Goal: Complete application form

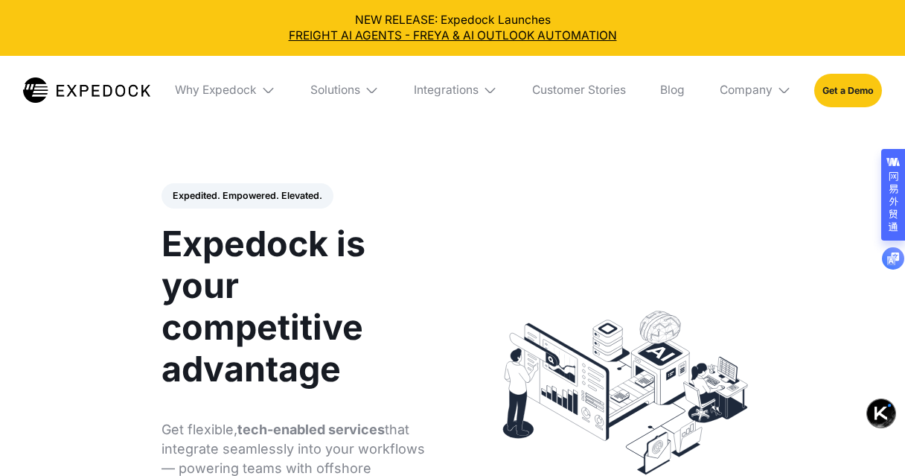
select select
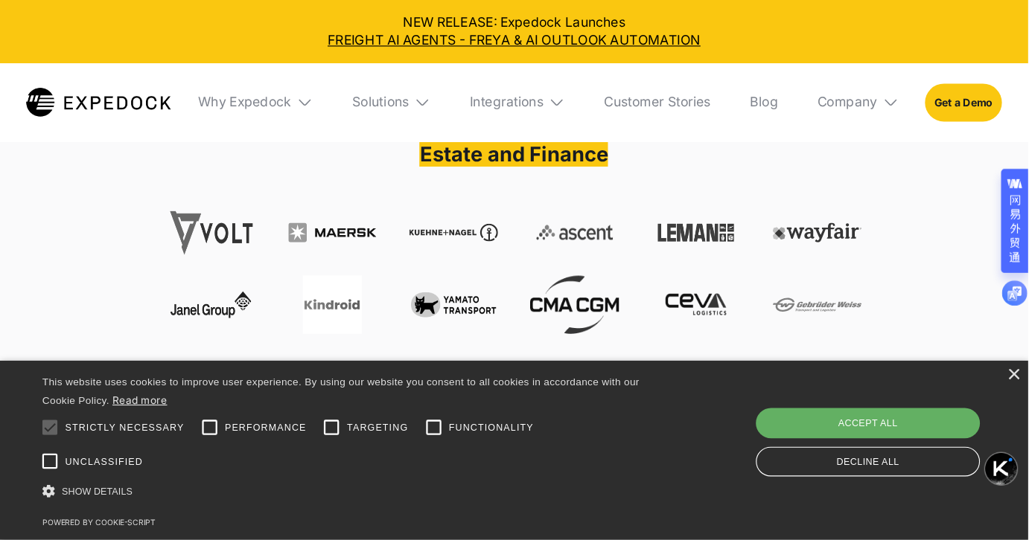
scroll to position [595, 0]
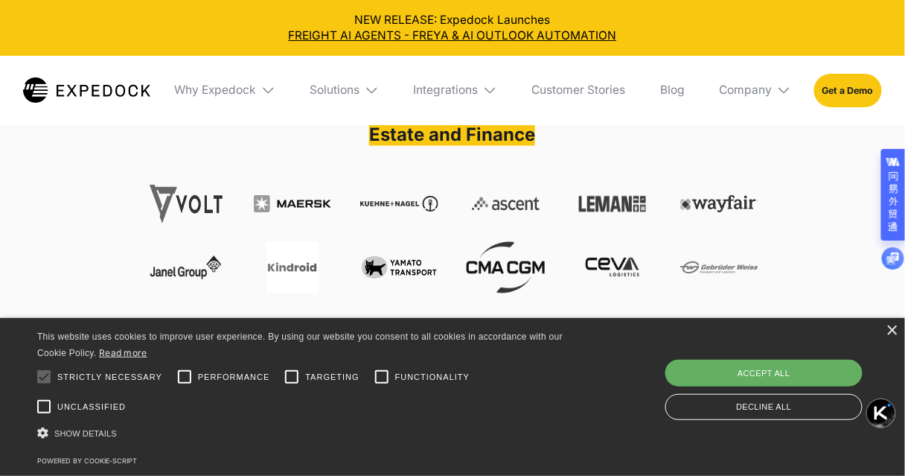
click at [788, 377] on div "Accept all" at bounding box center [763, 373] width 197 height 27
checkbox input "true"
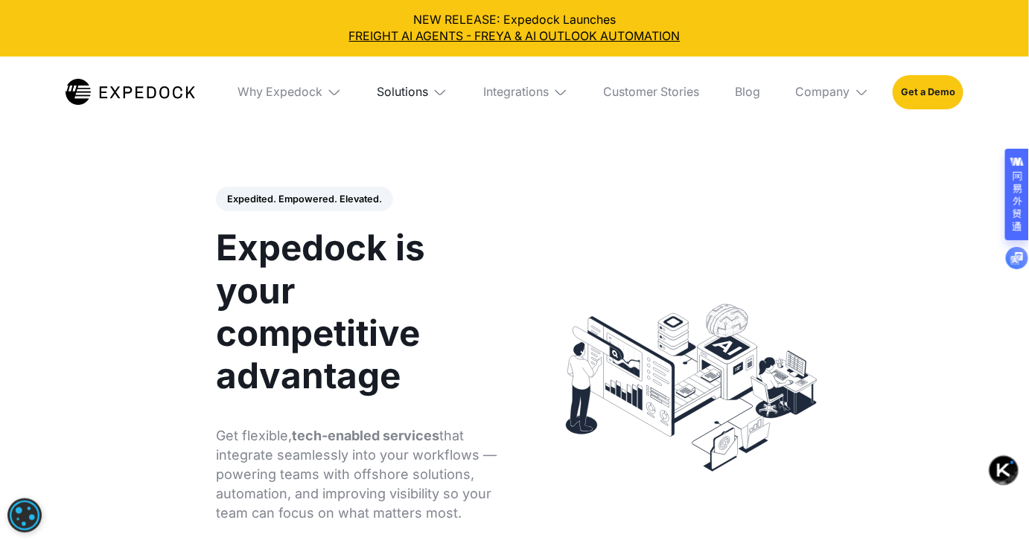
scroll to position [0, 0]
click at [397, 100] on div "Solutions" at bounding box center [402, 92] width 51 height 15
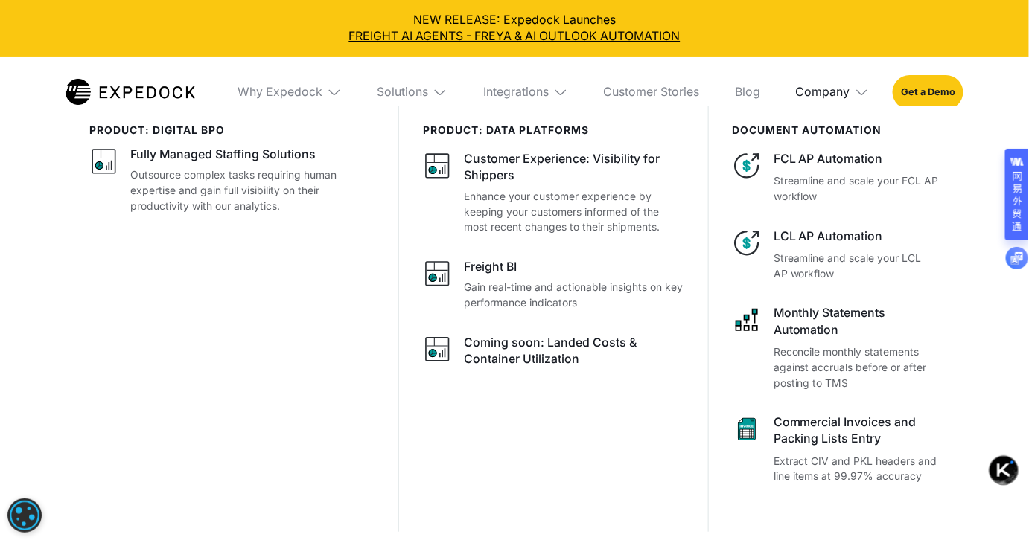
click at [850, 100] on div "Company" at bounding box center [823, 92] width 54 height 15
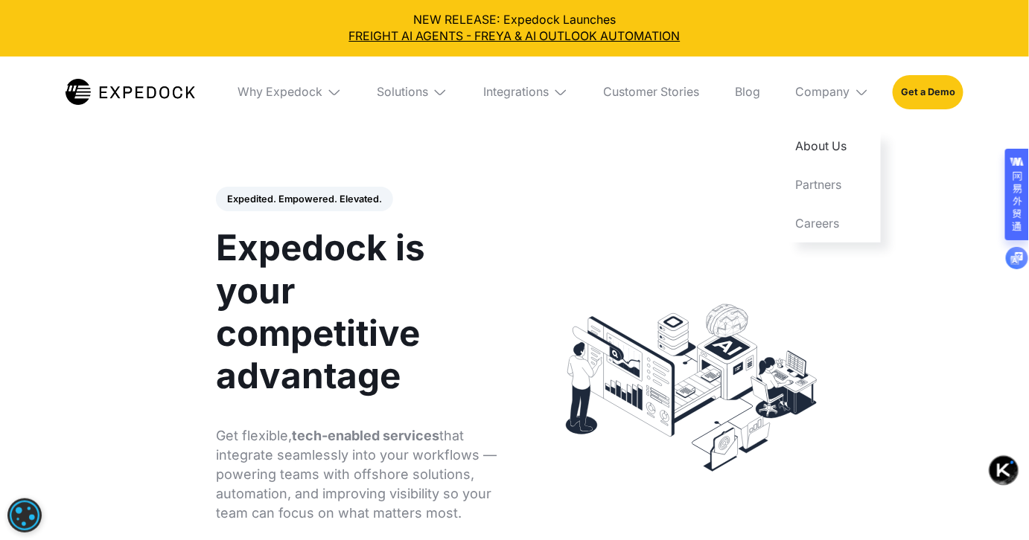
click at [858, 166] on link "About Us" at bounding box center [833, 146] width 98 height 39
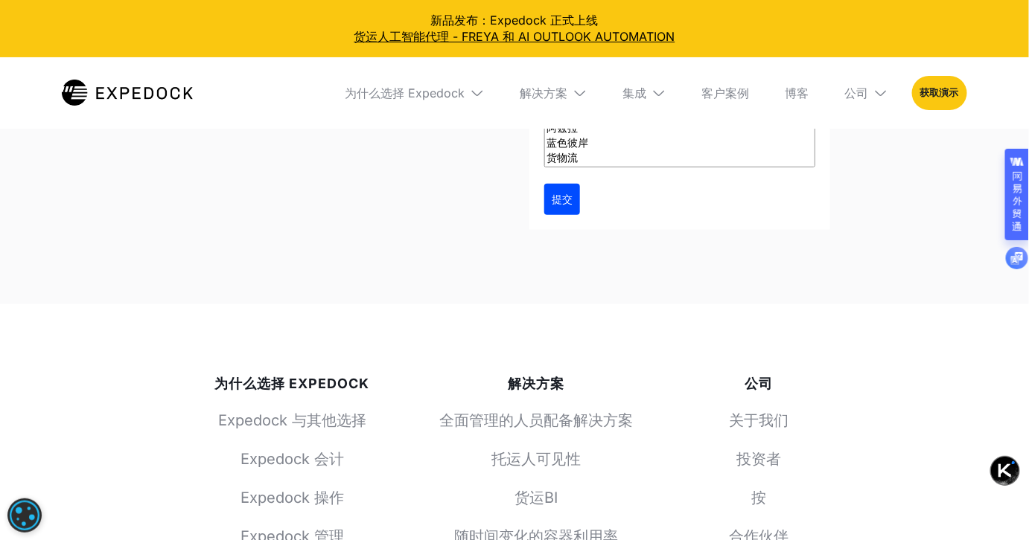
scroll to position [5751, 0]
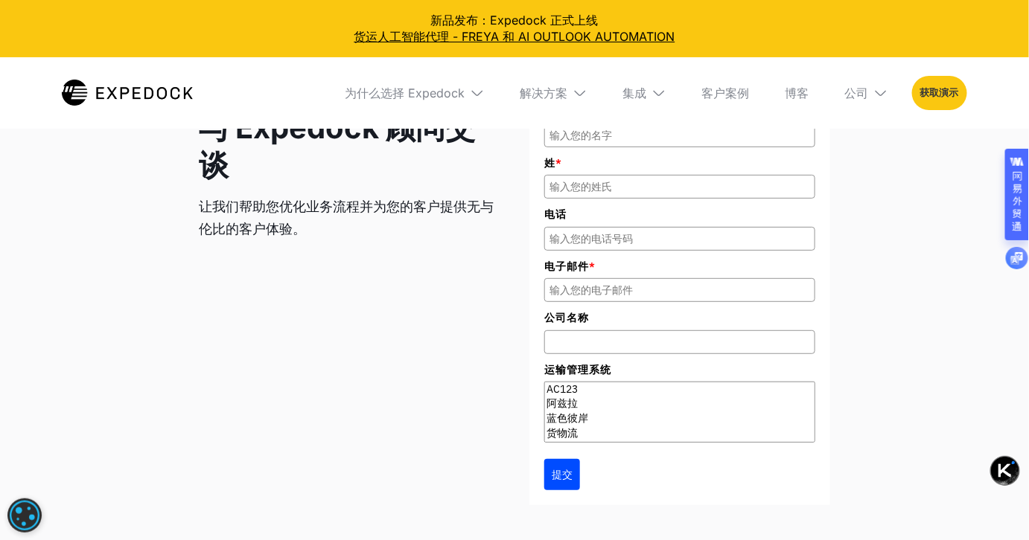
click at [950, 98] on font "获取演示" at bounding box center [939, 92] width 39 height 11
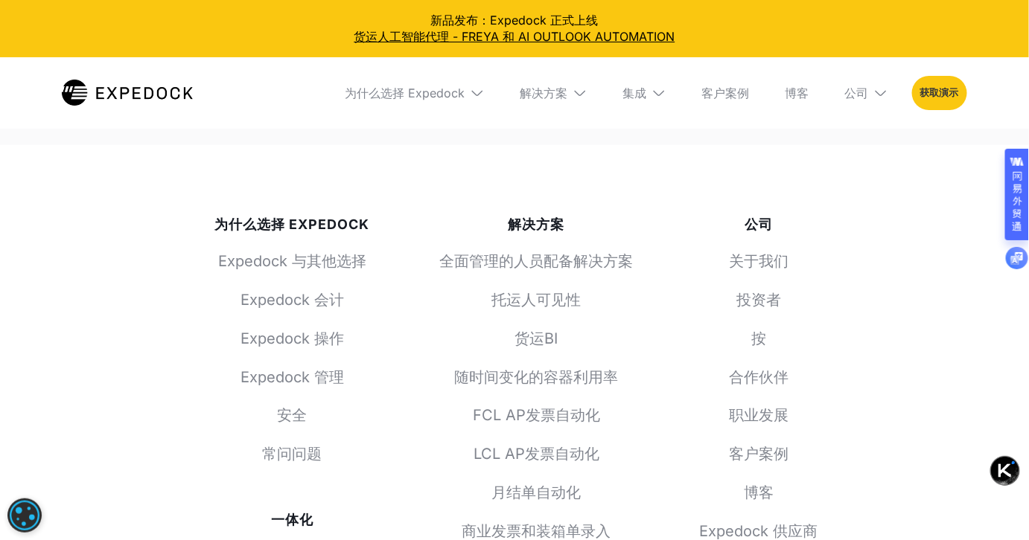
scroll to position [6187, 0]
select select "Blue Yonder"
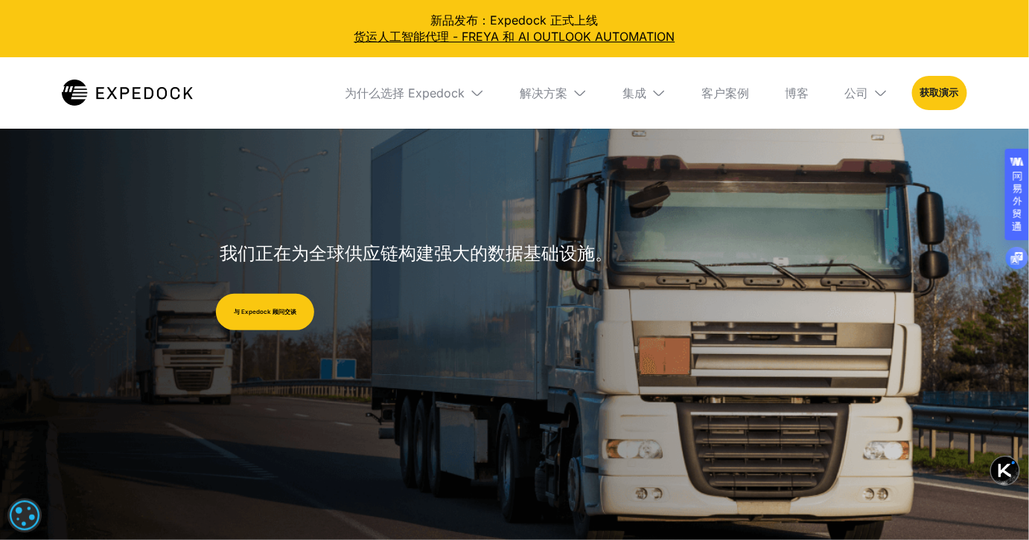
scroll to position [135, 0]
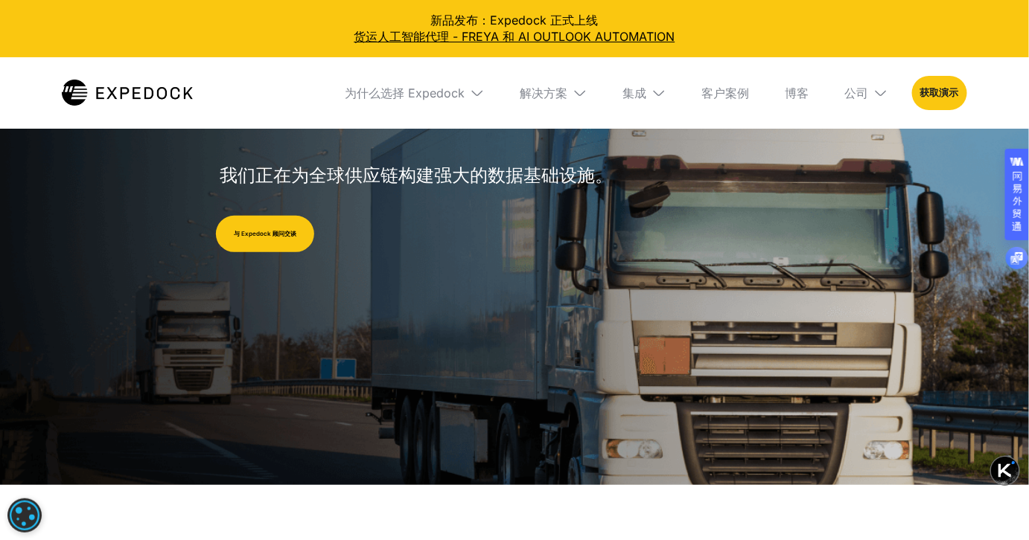
click at [572, 100] on img at bounding box center [579, 93] width 15 height 15
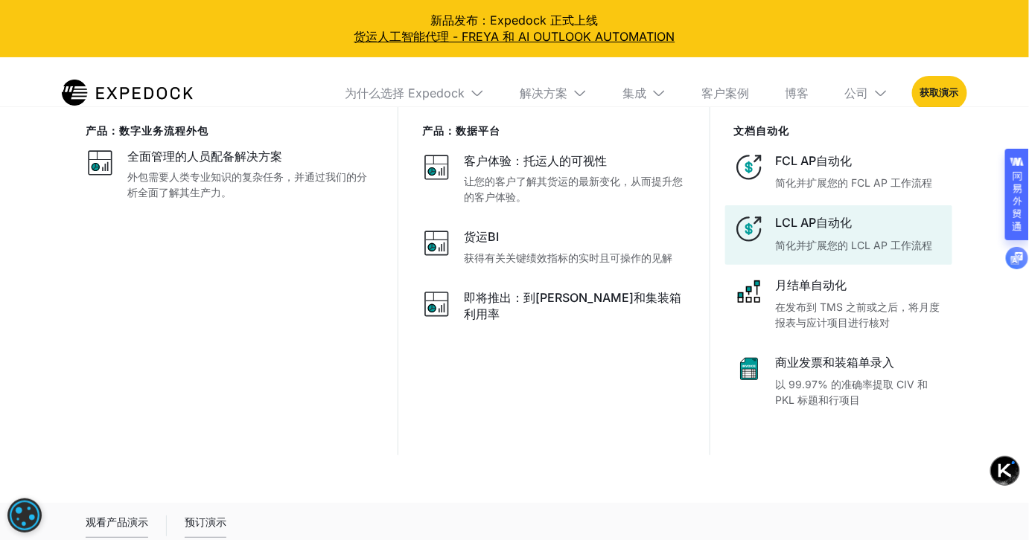
scroll to position [338, 0]
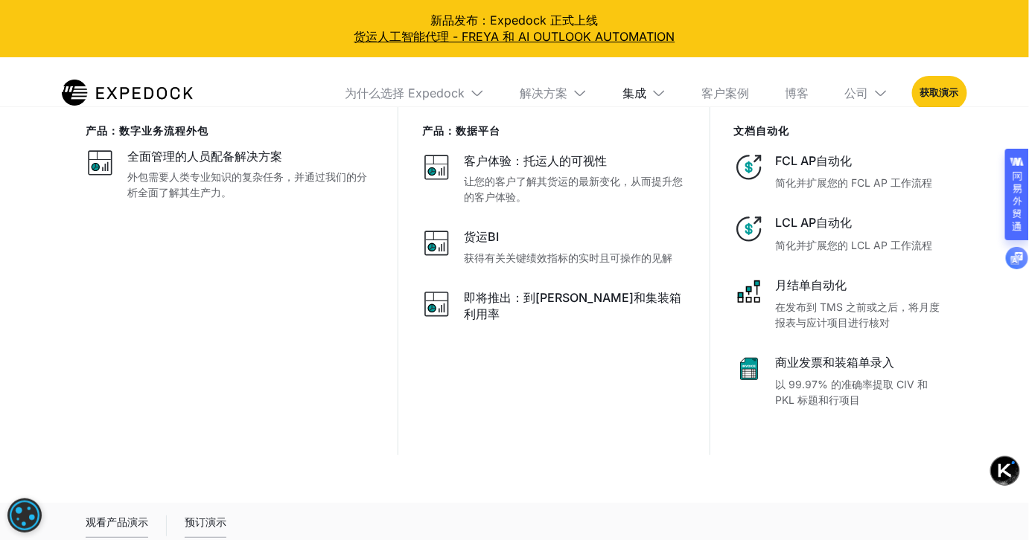
click at [623, 100] on font "集成" at bounding box center [635, 93] width 24 height 15
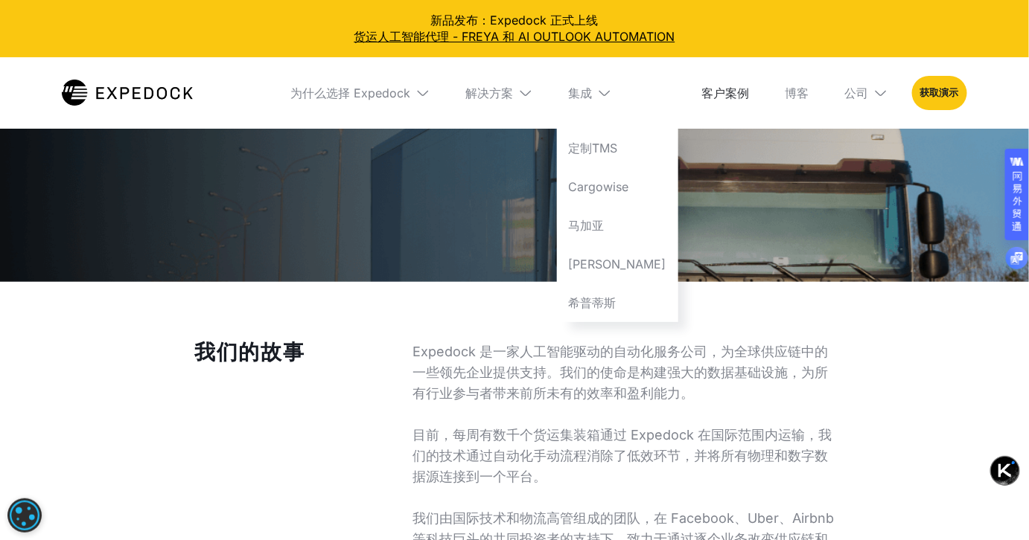
click at [702, 100] on font "客户案例" at bounding box center [726, 93] width 48 height 15
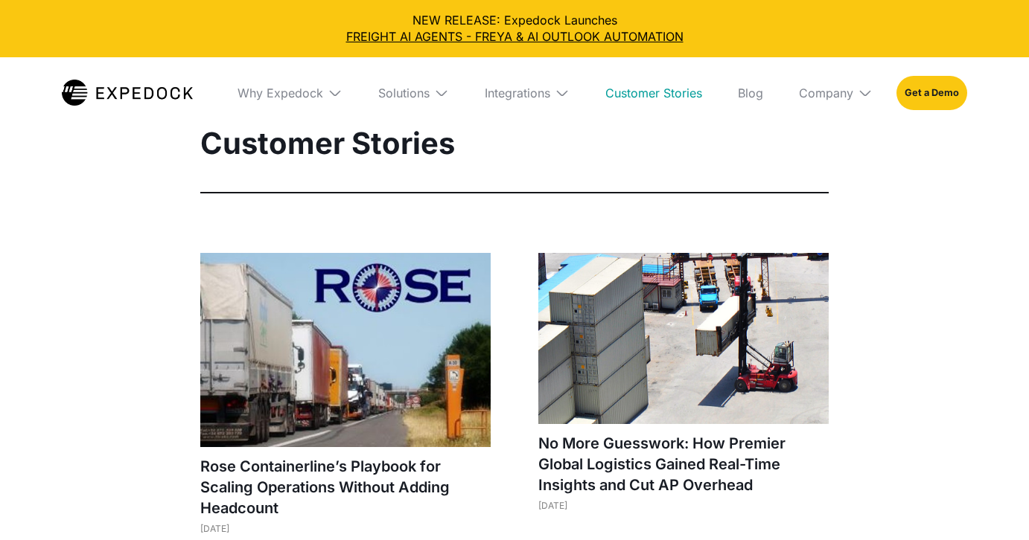
select select
click at [853, 100] on div "Company" at bounding box center [826, 93] width 54 height 15
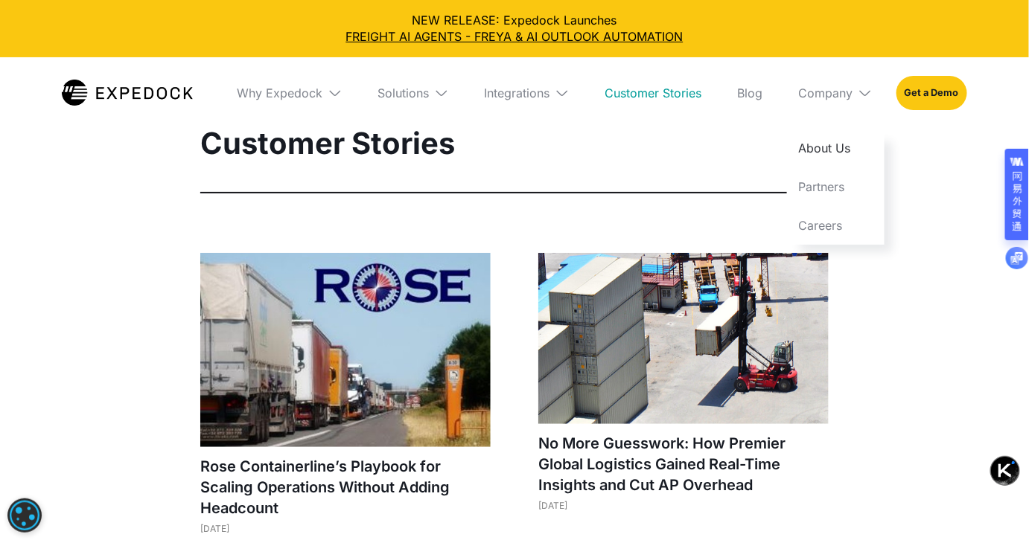
click at [881, 167] on link "About Us" at bounding box center [836, 148] width 98 height 39
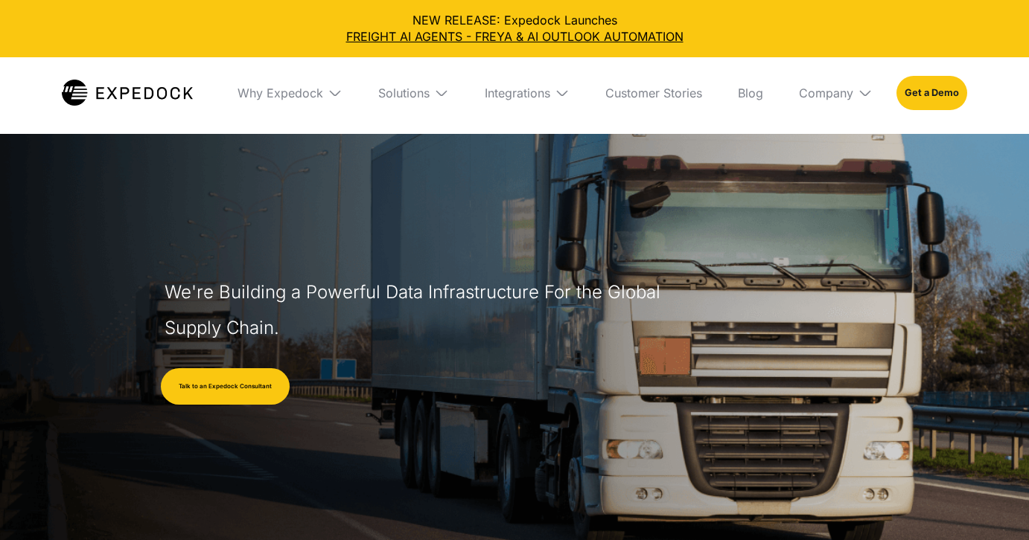
select select
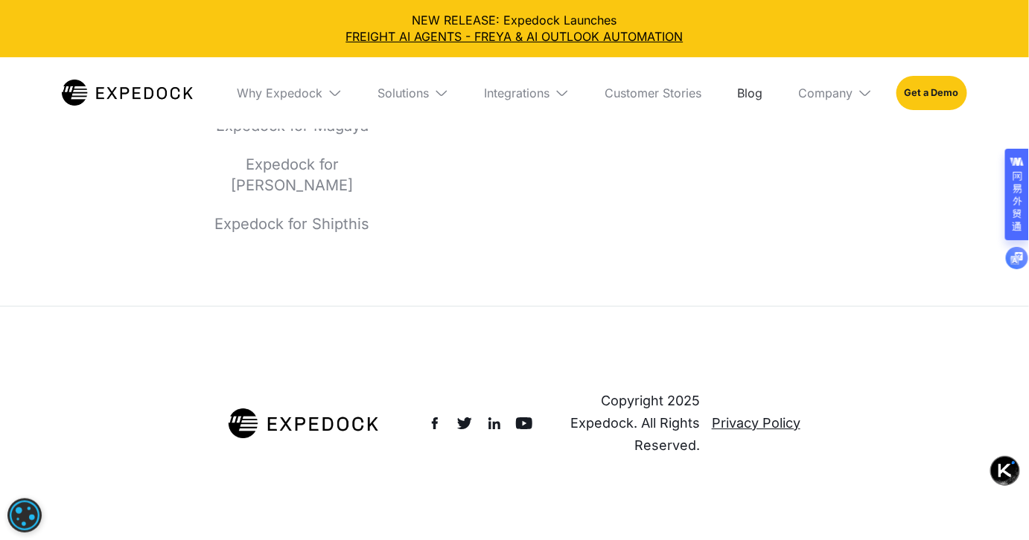
scroll to position [7180, 0]
click at [853, 100] on div "Company" at bounding box center [826, 93] width 54 height 15
click at [849, 206] on link "Partners" at bounding box center [836, 186] width 98 height 39
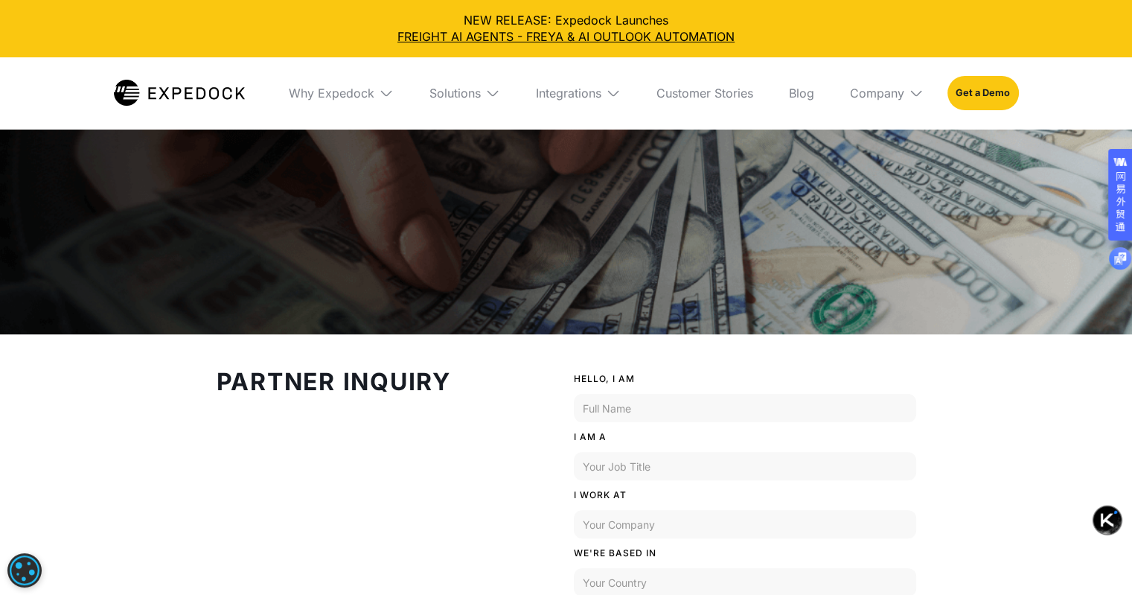
scroll to position [298, 0]
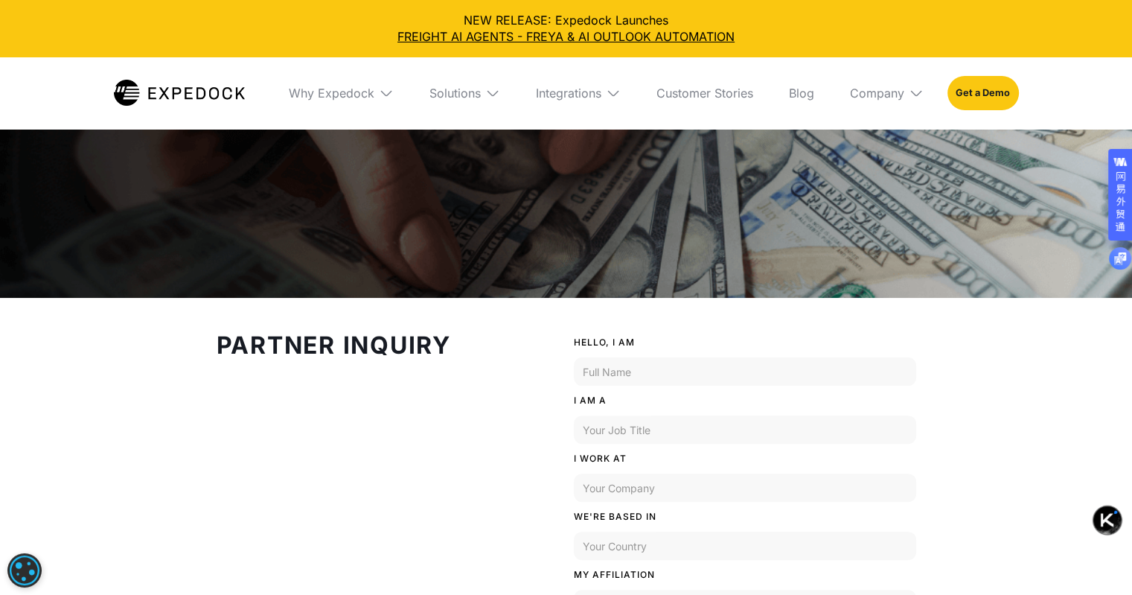
click at [638, 371] on input "HELLO, I AM" at bounding box center [745, 371] width 342 height 28
type input "Eren"
click at [632, 426] on input "I AM A" at bounding box center [745, 429] width 342 height 28
type input "S"
type input "Senior BDM"
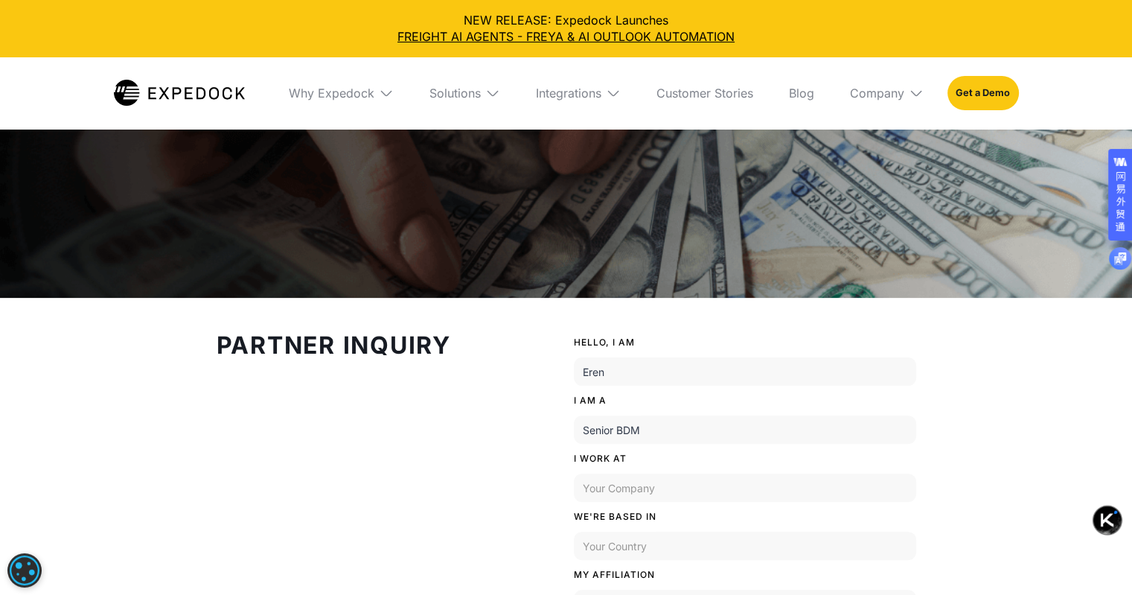
click at [620, 493] on input "I WORK AT" at bounding box center [745, 487] width 342 height 28
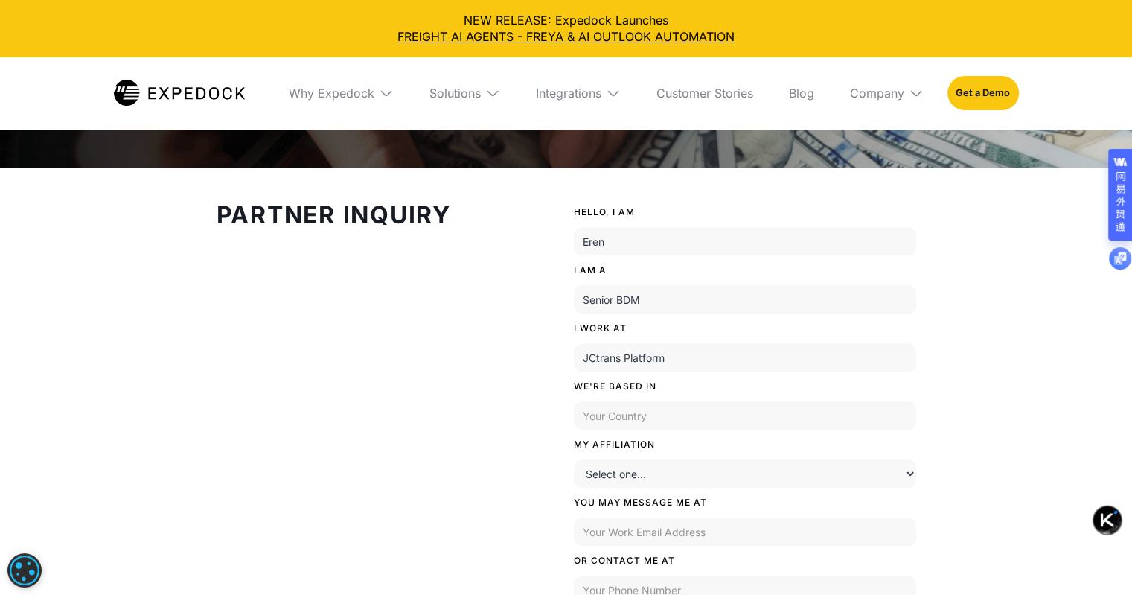
scroll to position [447, 0]
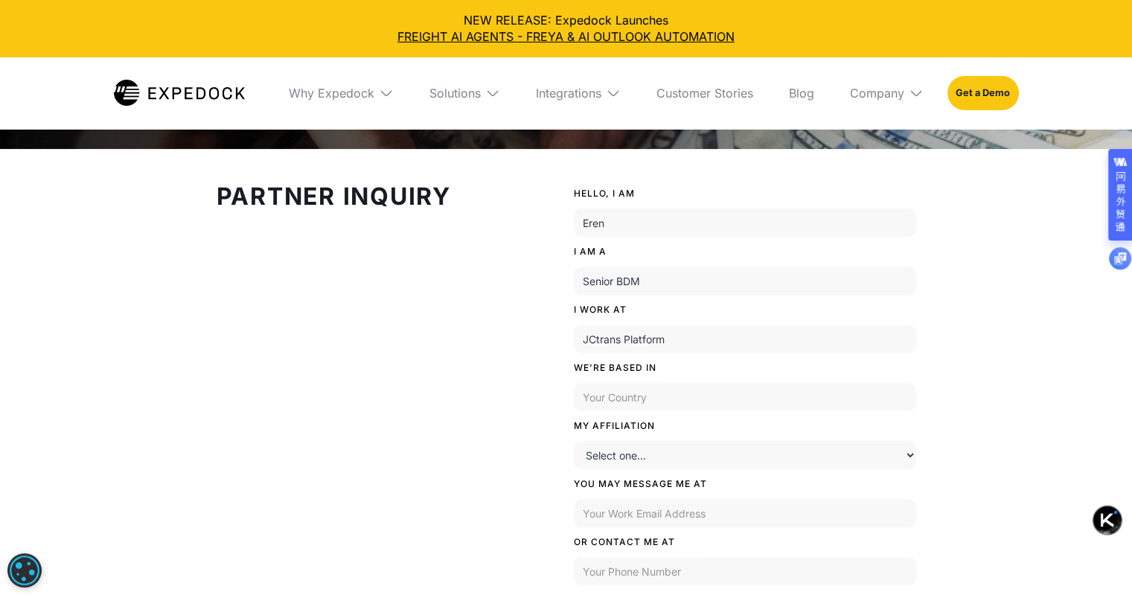
drag, startPoint x: 685, startPoint y: 339, endPoint x: 624, endPoint y: 339, distance: 60.3
click at [624, 339] on input "JCtrans Platform" at bounding box center [745, 339] width 342 height 28
type input "JCtrans Co,. Ltd."
click at [658, 400] on input "WE'RE BASED IN" at bounding box center [745, 397] width 342 height 28
click at [670, 399] on input "WE'RE BASED IN" at bounding box center [745, 397] width 342 height 28
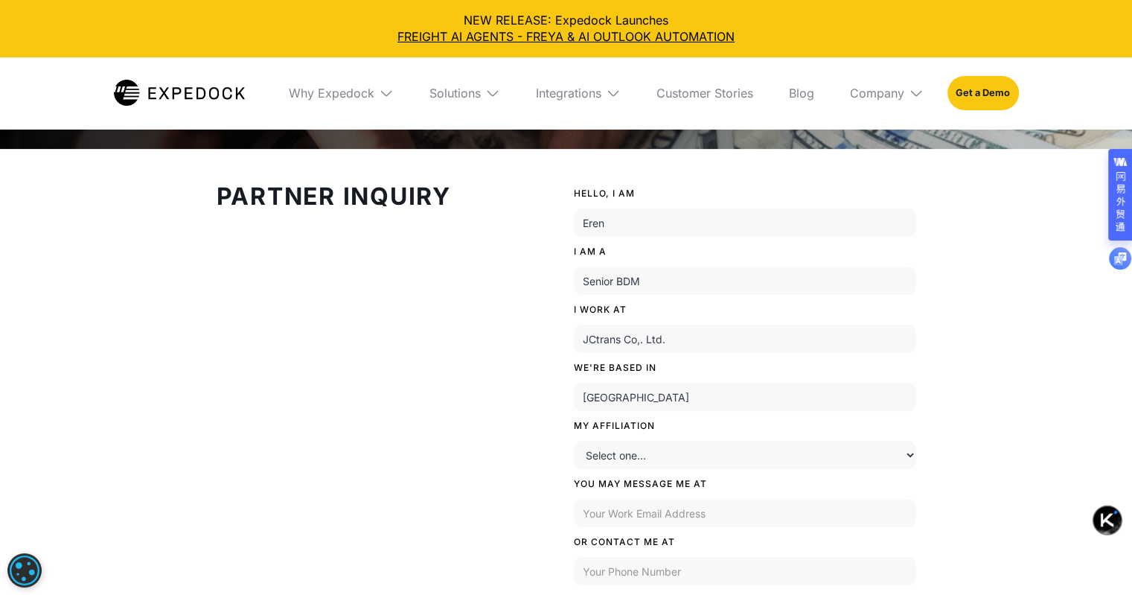
type input "[GEOGRAPHIC_DATA]"
click at [634, 455] on select "Select one... Logistics Solution Freight Association Software Implementation Pa…" at bounding box center [745, 455] width 342 height 28
select select "Second"
click at [574, 441] on select "Select one... Logistics Solution Freight Association Software Implementation Pa…" at bounding box center [745, 455] width 342 height 28
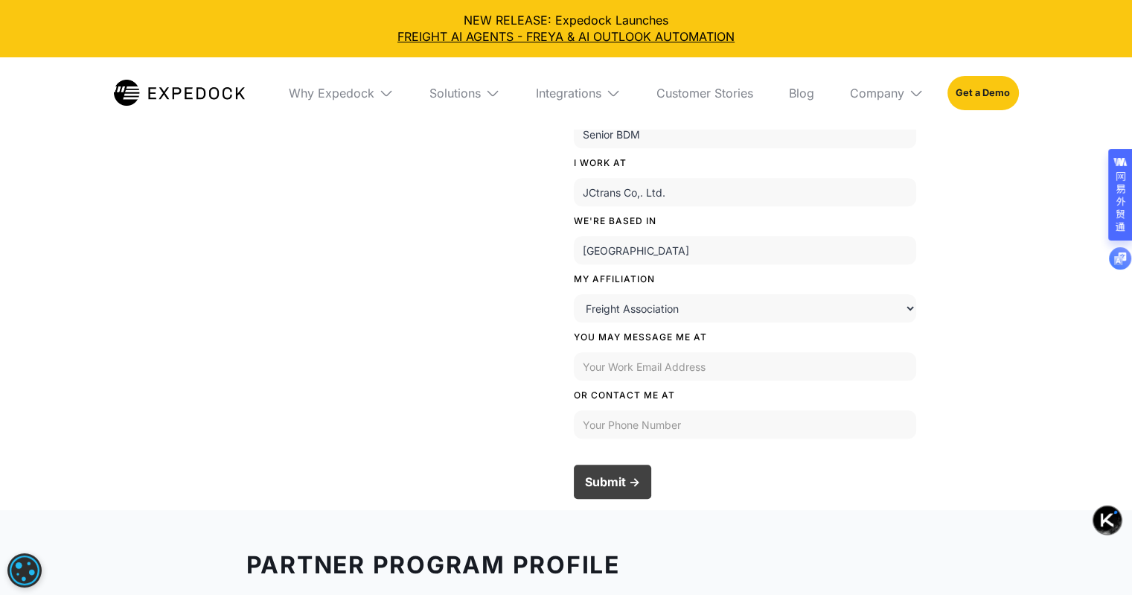
scroll to position [595, 0]
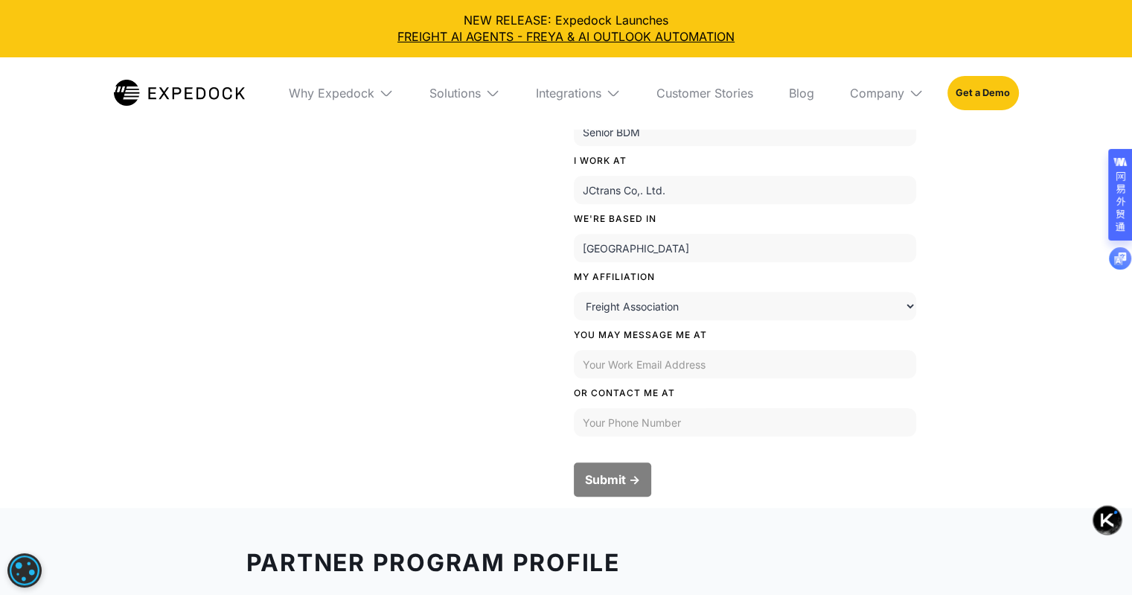
click at [693, 369] on input "OR CONTACT ME AT" at bounding box center [745, 364] width 342 height 28
type input "[EMAIL_ADDRESS][DOMAIN_NAME]"
click at [629, 429] on input "YOU MAY MESSAGE ME AT" at bounding box center [745, 422] width 342 height 28
click at [585, 425] on input "17739130627" at bounding box center [745, 422] width 342 height 28
click at [581, 425] on input "17739130627" at bounding box center [745, 422] width 342 height 28
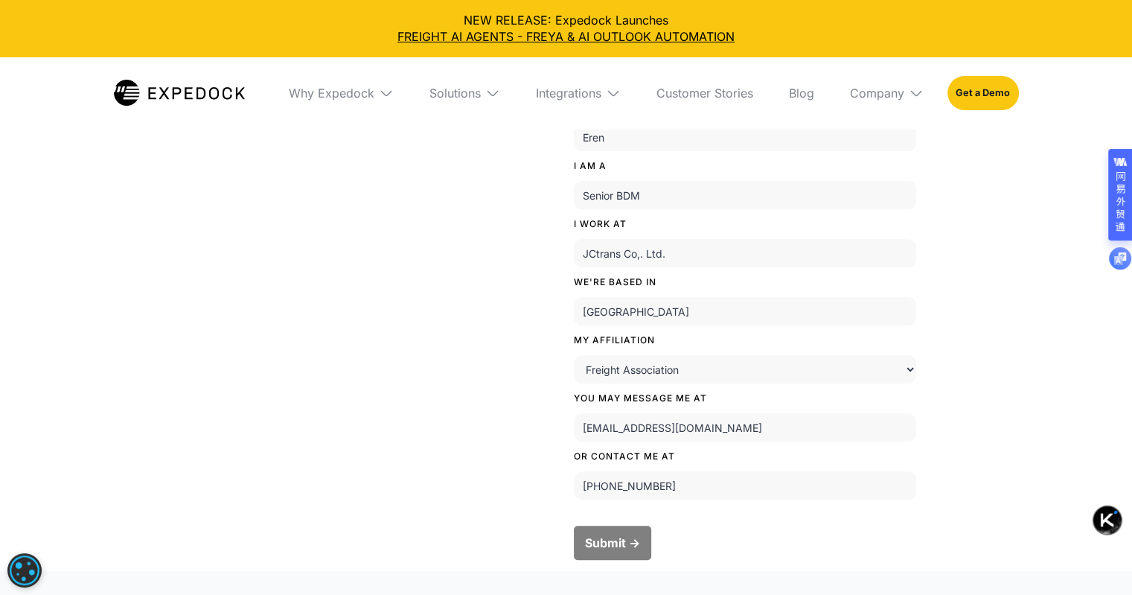
scroll to position [447, 0]
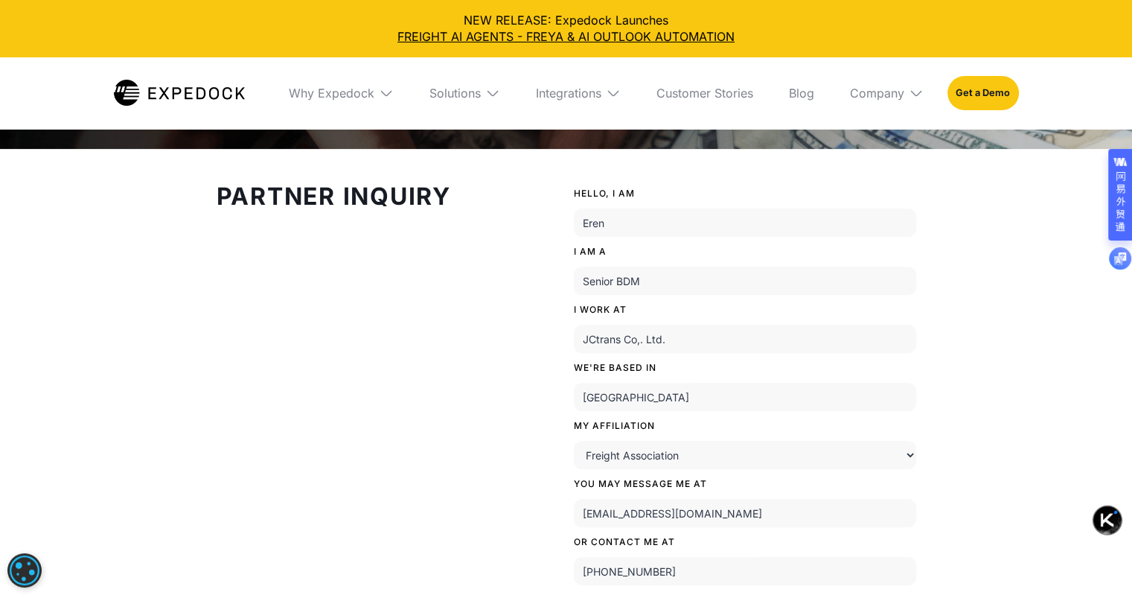
type input "[PHONE_NUMBER]"
click at [581, 393] on input "[GEOGRAPHIC_DATA]" at bounding box center [745, 397] width 342 height 28
click at [581, 398] on input "Dalian&ShenZhenChina" at bounding box center [745, 397] width 342 height 28
click at [725, 400] on input "Shanghai&Dalian&ShenZhenChina" at bounding box center [745, 397] width 342 height 28
click at [722, 397] on input "Shanghai&Dalian&ShenZhen, China" at bounding box center [745, 397] width 342 height 28
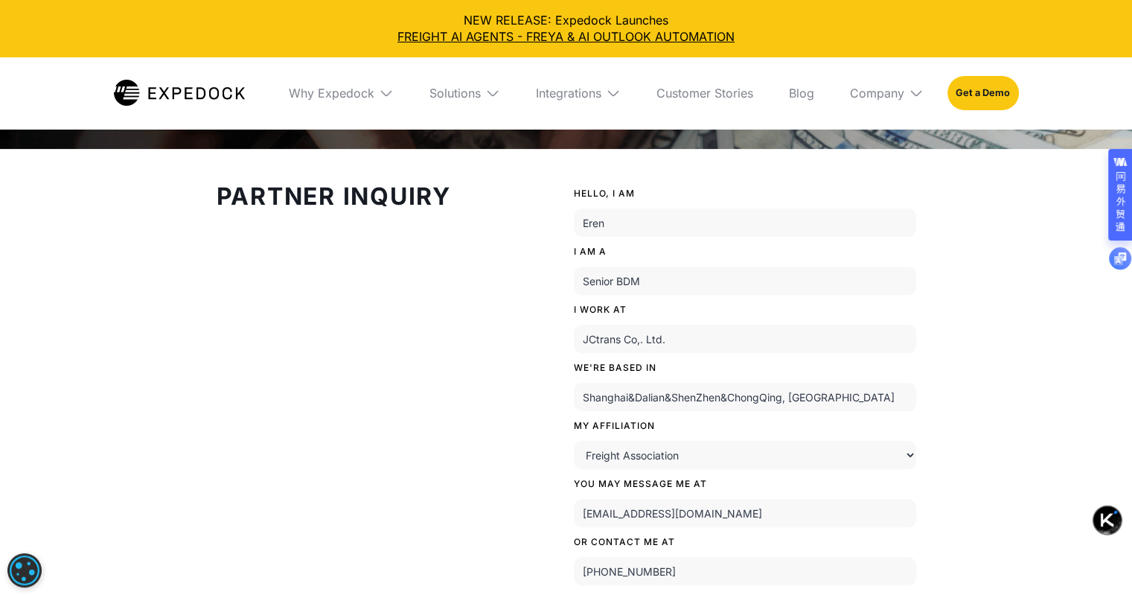
click at [764, 398] on input "Shanghai&Dalian&ShenZhen&ChongQing, China" at bounding box center [745, 397] width 342 height 28
click at [786, 397] on input "Shanghai&Dalian&ShenZhen&ChongQing, China" at bounding box center [745, 397] width 342 height 28
click at [811, 395] on input "Shanghai&Dalian&ShenZhen&ChongQing, China" at bounding box center [745, 397] width 342 height 28
click at [650, 397] on input "Shanghai&Dalian&ShenZhen&ChongQing, China" at bounding box center [745, 397] width 342 height 28
click at [612, 397] on input "Shanghai&Dalian&ShenZhen&ChongQing, China" at bounding box center [745, 397] width 342 height 28
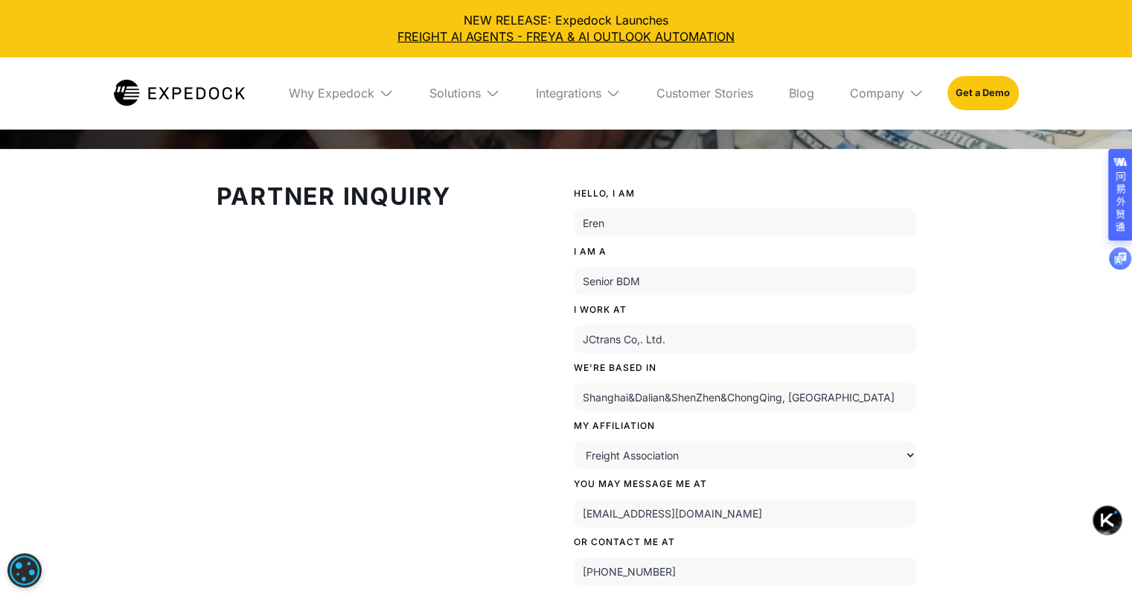
click at [658, 396] on input "Shanghai&Dalian&ShenZhen&ChongQing, China" at bounding box center [745, 397] width 342 height 28
click at [703, 394] on input "Shanghai&Dalian&ShenZhen&ChongQing, China" at bounding box center [745, 397] width 342 height 28
click at [765, 397] on input "Shanghai&Dalian&Shenzhen&ChongQing, China" at bounding box center [745, 397] width 342 height 28
click at [835, 400] on input "Shanghai&Dalian&Shenzhen&Chongqing, China" at bounding box center [745, 397] width 342 height 28
click at [657, 395] on input "Shanghai&Dalian&Shenzhen&Chongqing, China" at bounding box center [745, 397] width 342 height 28
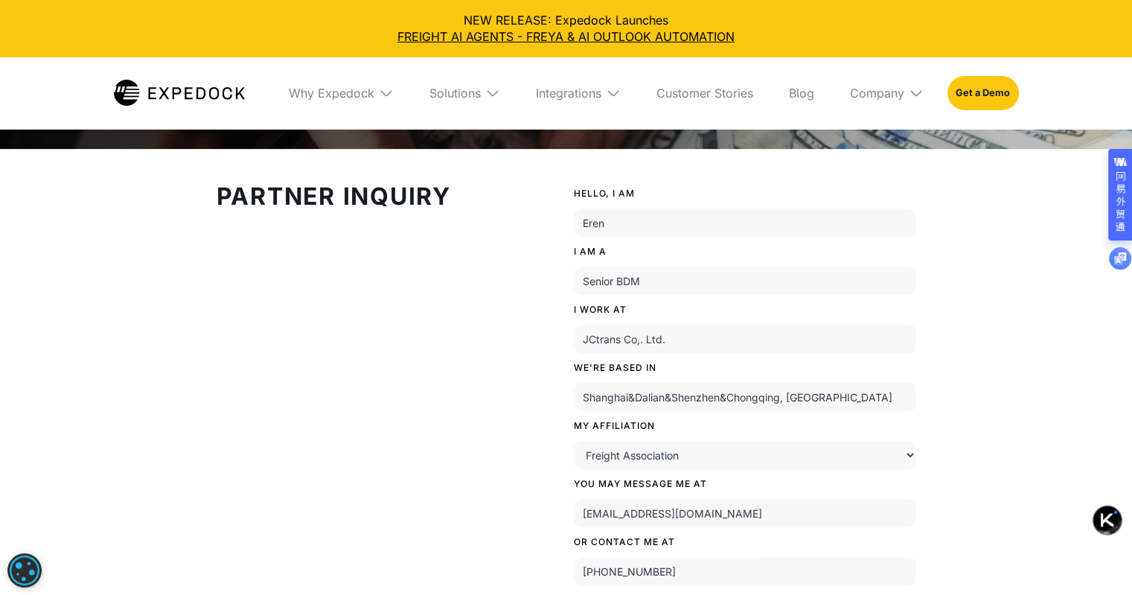
drag, startPoint x: 625, startPoint y: 401, endPoint x: 651, endPoint y: 401, distance: 25.3
click at [642, 401] on input "Shanghai&Dalian&Shenzhen&Chongqing, China" at bounding box center [745, 397] width 342 height 28
click at [679, 398] on input "Shanghai&Dalian&Shenzhen&Chongqing, China" at bounding box center [745, 397] width 342 height 28
click at [761, 398] on input "Shanghai&Dalian&Shenzhen&Chongqing, China" at bounding box center [745, 397] width 342 height 28
click at [809, 398] on input "Shanghai&Dalian&Shenzhen&Chongqing, China" at bounding box center [745, 397] width 342 height 28
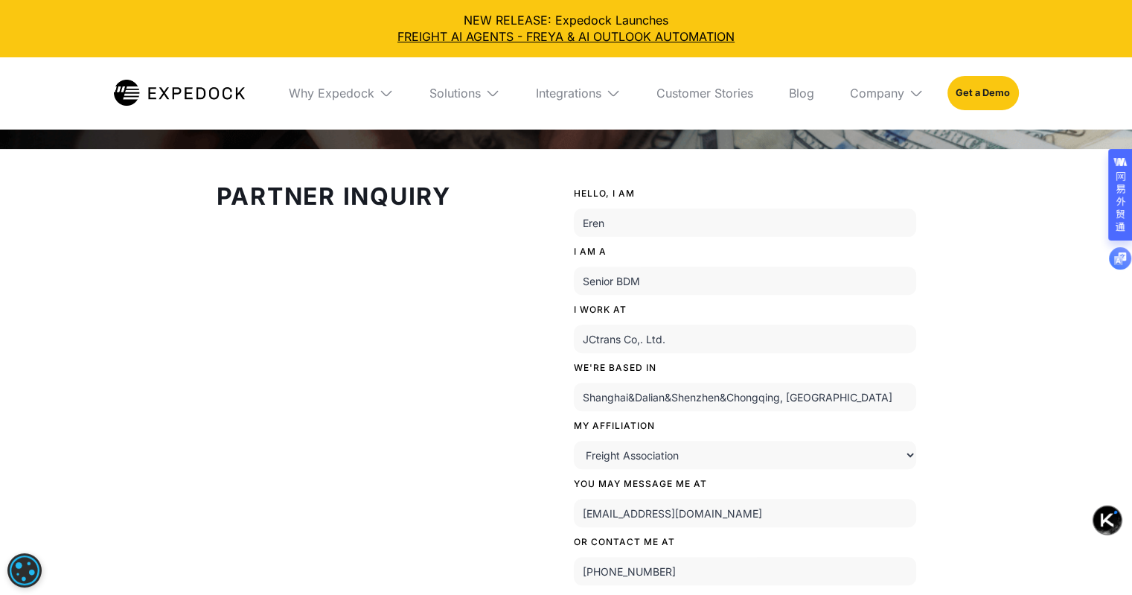
drag, startPoint x: 765, startPoint y: 402, endPoint x: 749, endPoint y: 405, distance: 16.6
click at [761, 402] on input "Shanghai&Dalian&Shenzhen&Chongqing, China" at bounding box center [745, 397] width 342 height 28
click at [708, 406] on input "Shanghai&Dalian&Shenzhen&Chongqing, China" at bounding box center [745, 397] width 342 height 28
type input "Shanghai&Dalian&Shenzhen&Chongqing, China"
click at [563, 398] on div "Partner Inquiry HELLO, I AM Eren I AM A Senior BDM I WORK AT JCtrans Co,. Ltd. …" at bounding box center [566, 421] width 715 height 470
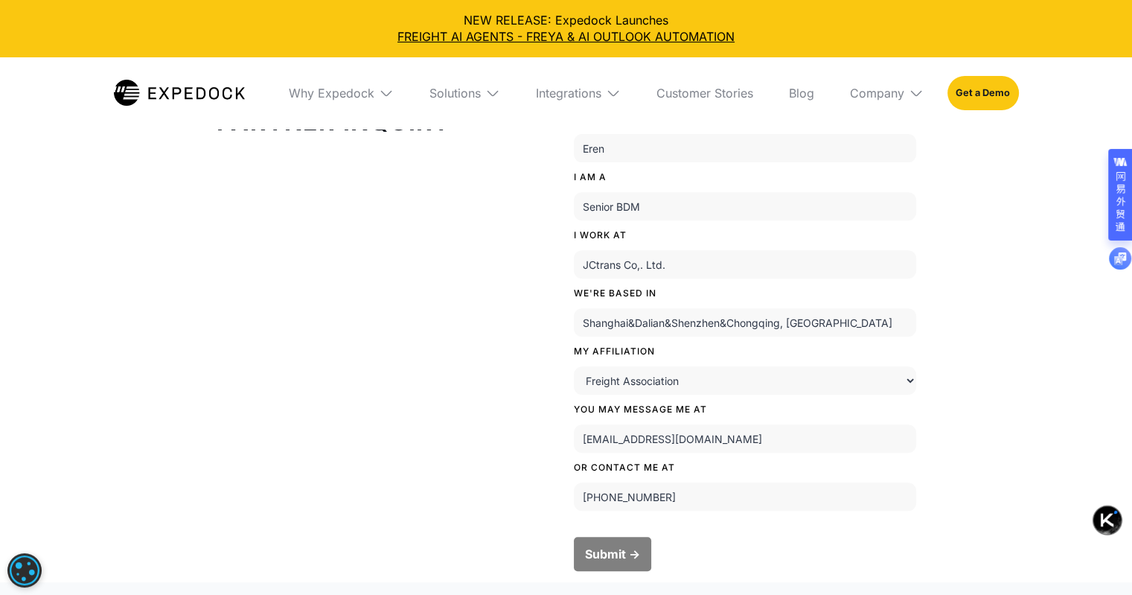
scroll to position [595, 0]
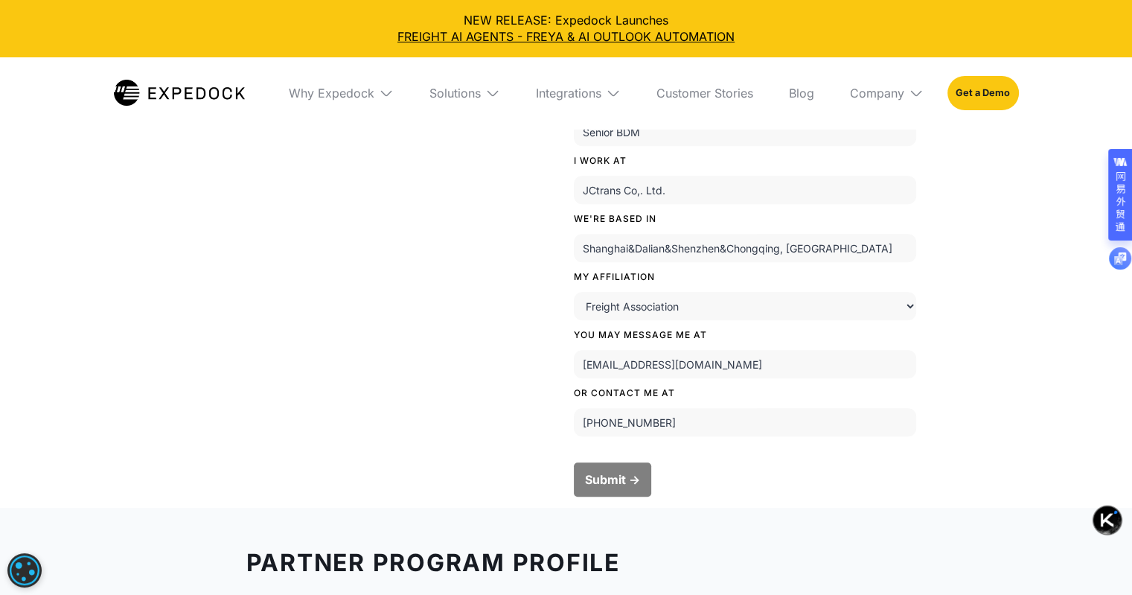
click at [591, 416] on input "+17739130627" at bounding box center [745, 422] width 342 height 28
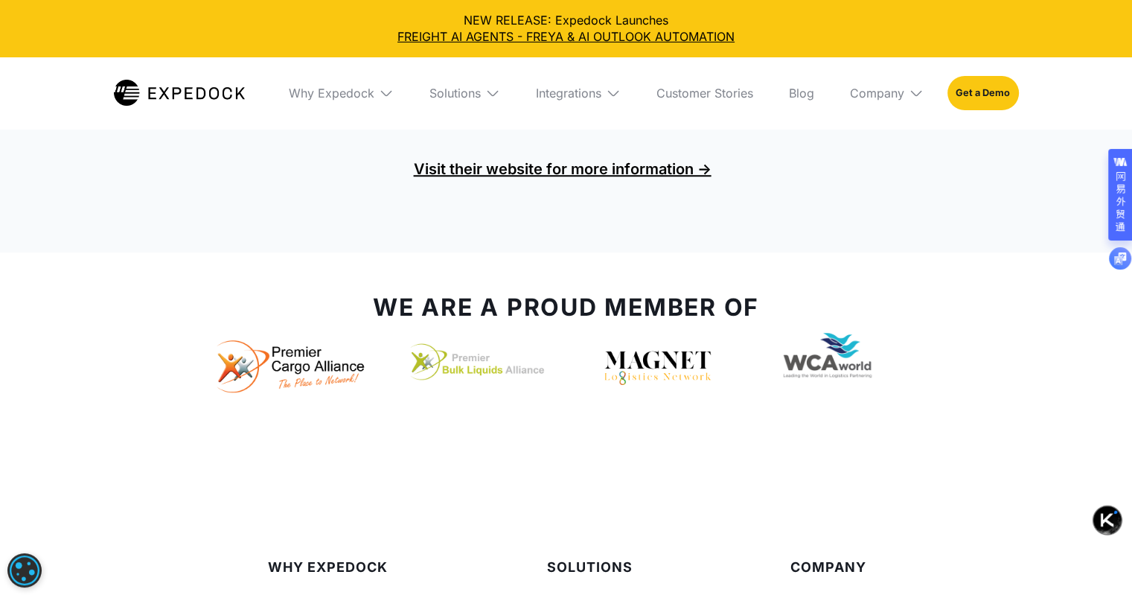
scroll to position [1191, 0]
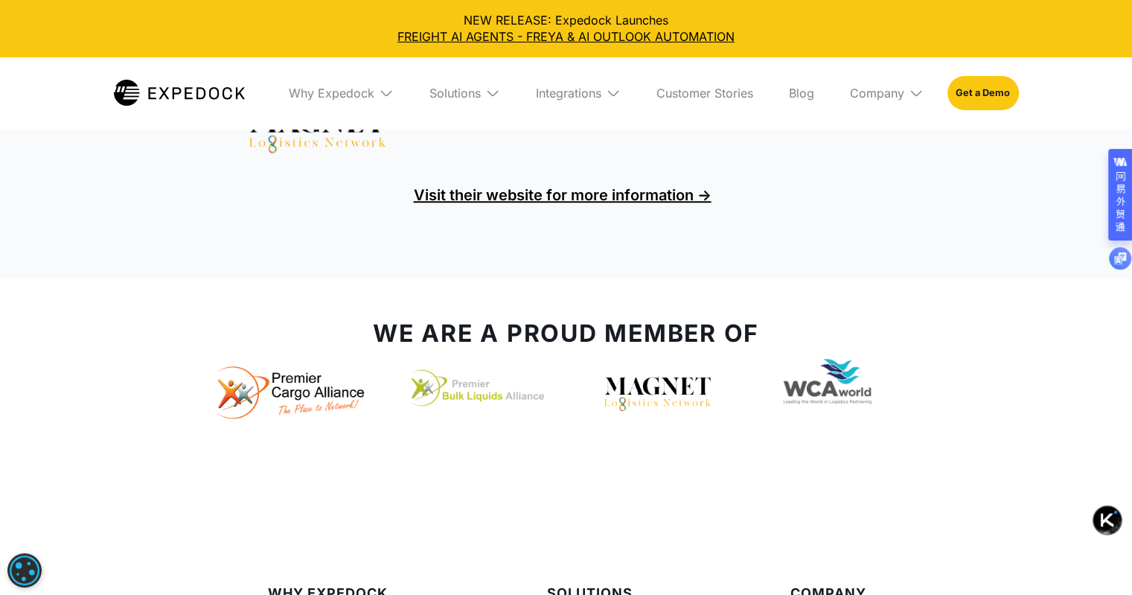
type input "+86 17739130627"
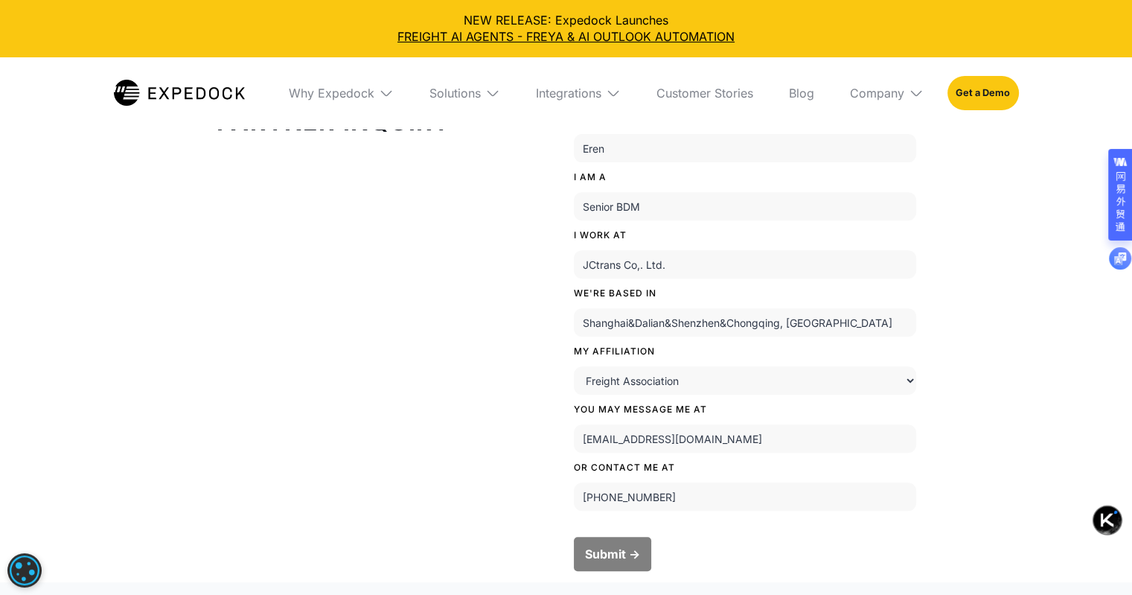
scroll to position [595, 0]
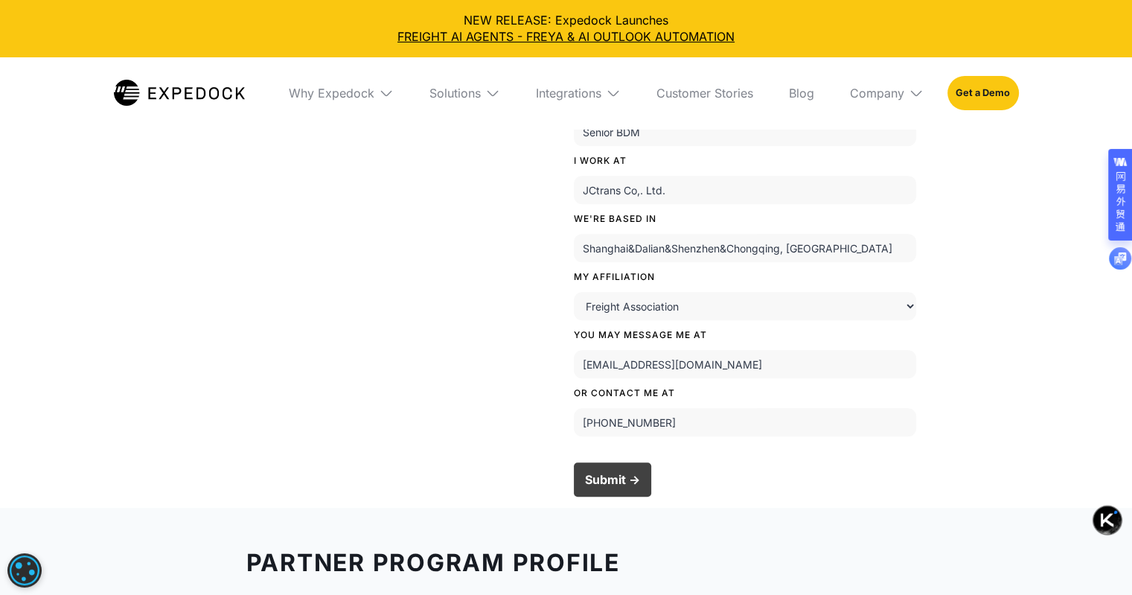
click at [642, 496] on input "Submit ->" at bounding box center [612, 479] width 77 height 34
type input "Please wait..."
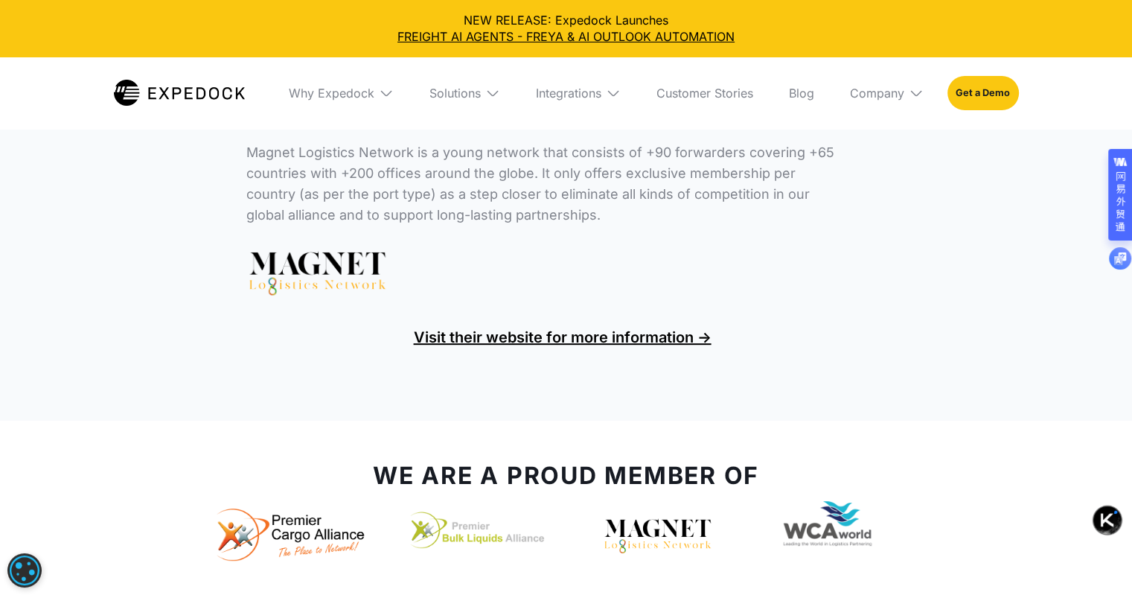
scroll to position [649, 0]
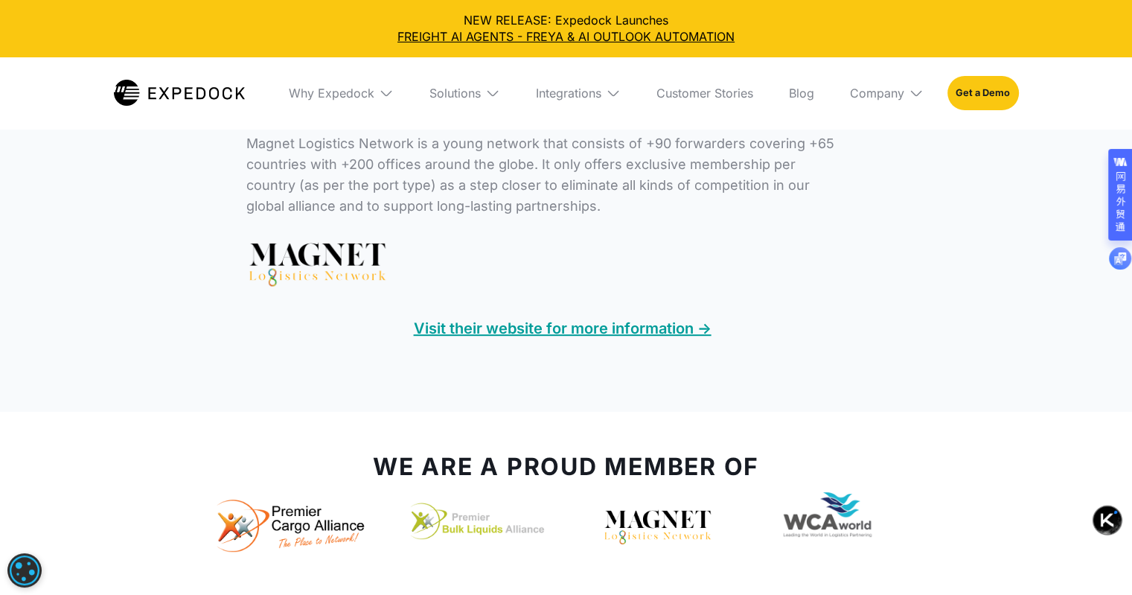
click at [497, 343] on link "Visit their website for more information ->" at bounding box center [566, 328] width 640 height 30
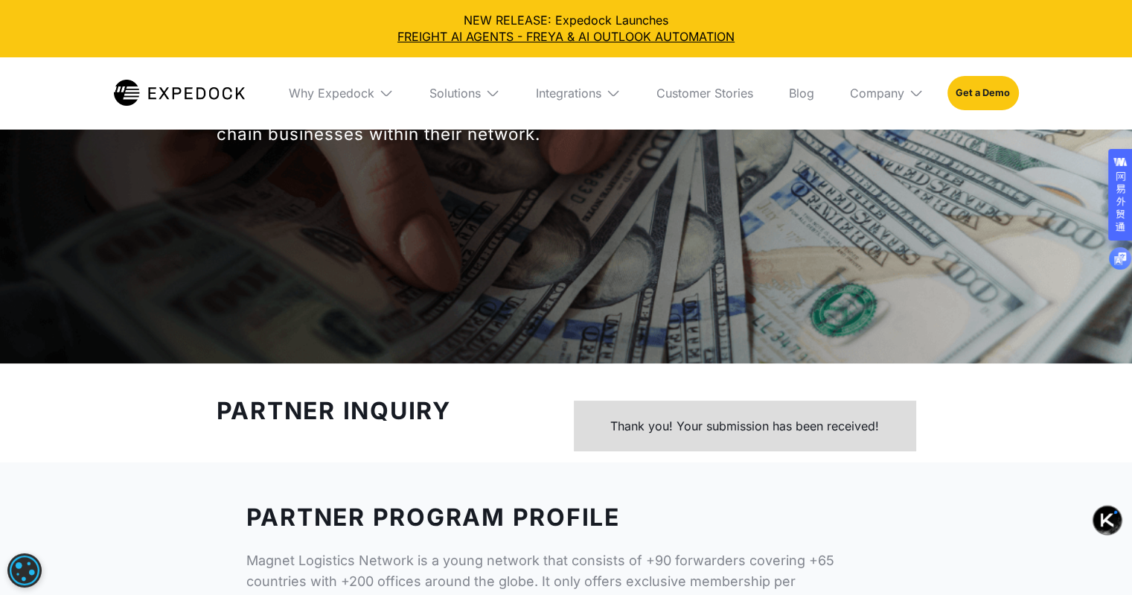
scroll to position [372, 0]
